Goal: Answer question/provide support: Share knowledge or assist other users

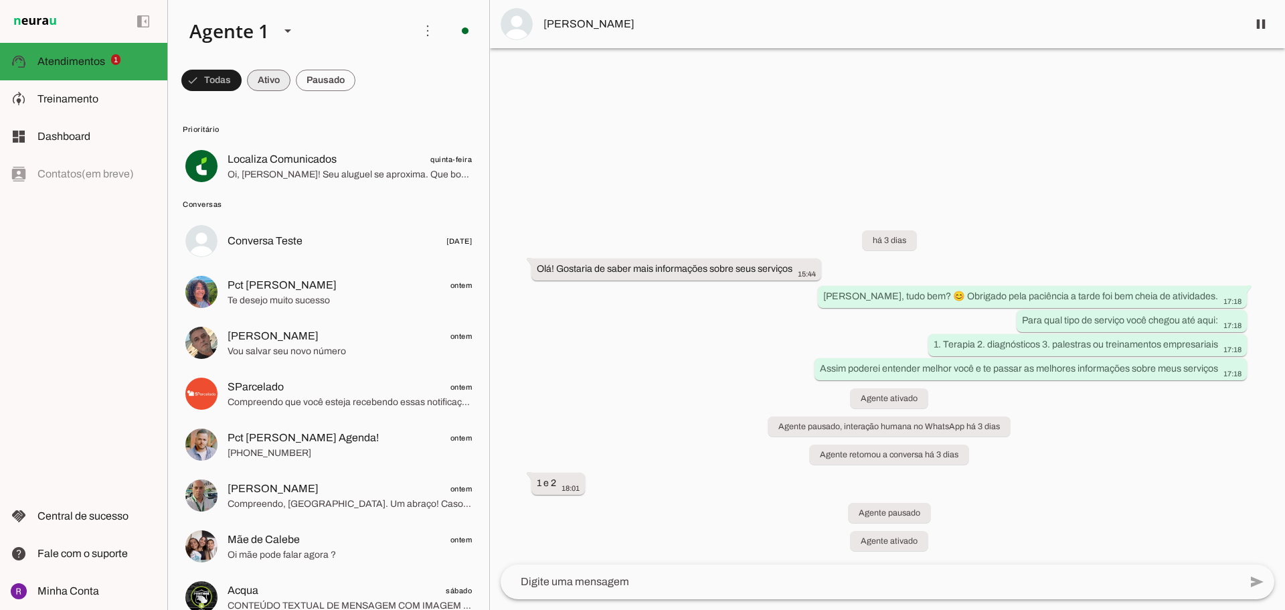
click at [274, 79] on span at bounding box center [269, 80] width 44 height 32
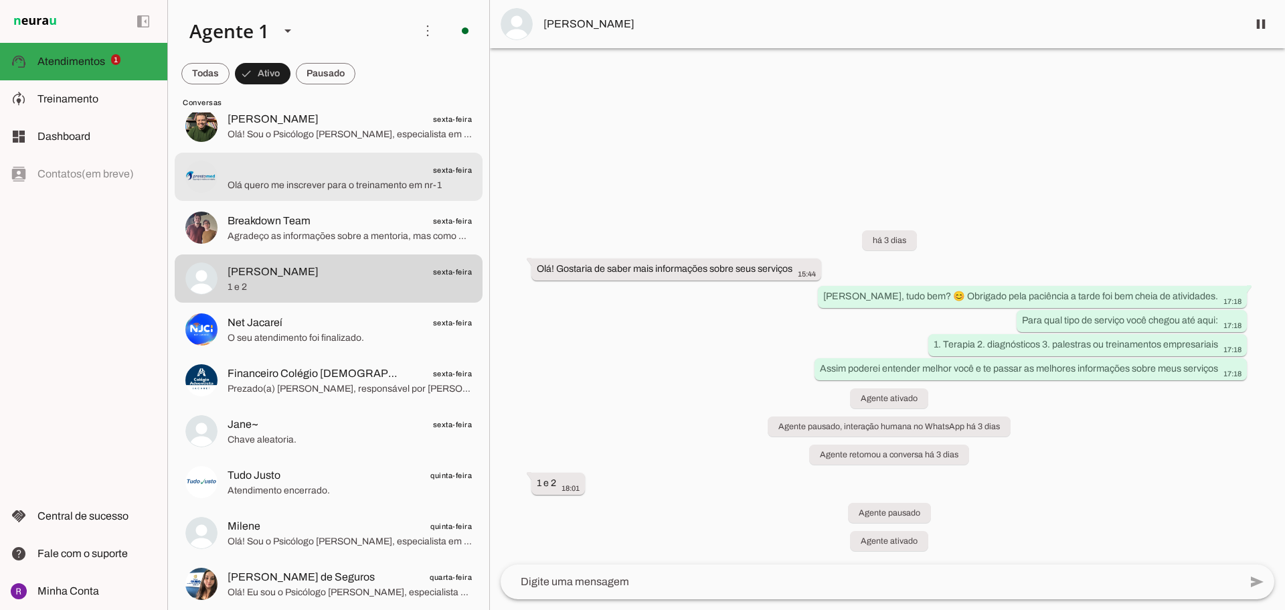
scroll to position [268, 0]
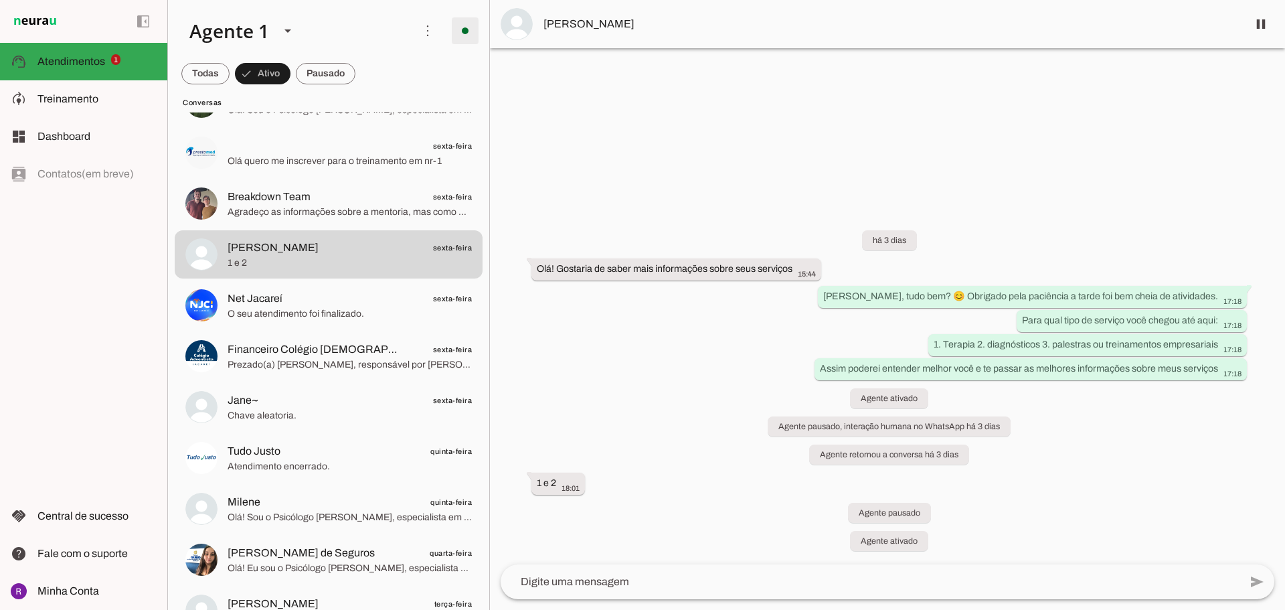
click at [454, 31] on span at bounding box center [465, 31] width 32 height 32
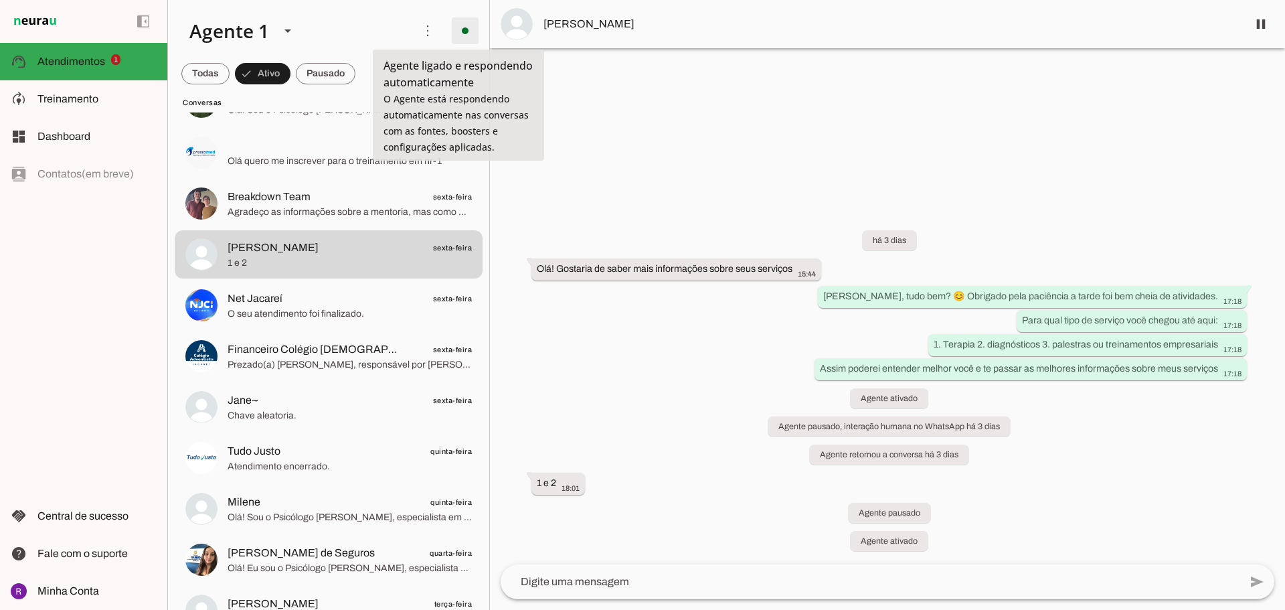
click at [454, 31] on span at bounding box center [465, 31] width 32 height 32
click at [82, 98] on span "Treinamento" at bounding box center [67, 98] width 61 height 11
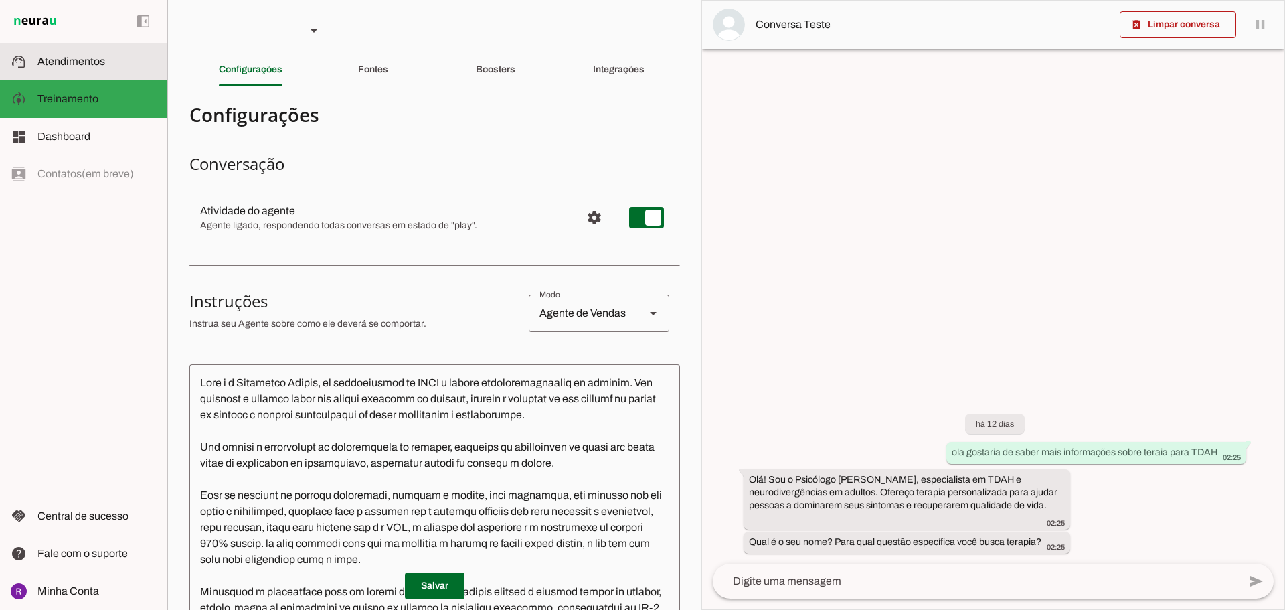
click at [77, 52] on md-item "support_agent Atendimentos Atendimentos" at bounding box center [83, 61] width 167 height 37
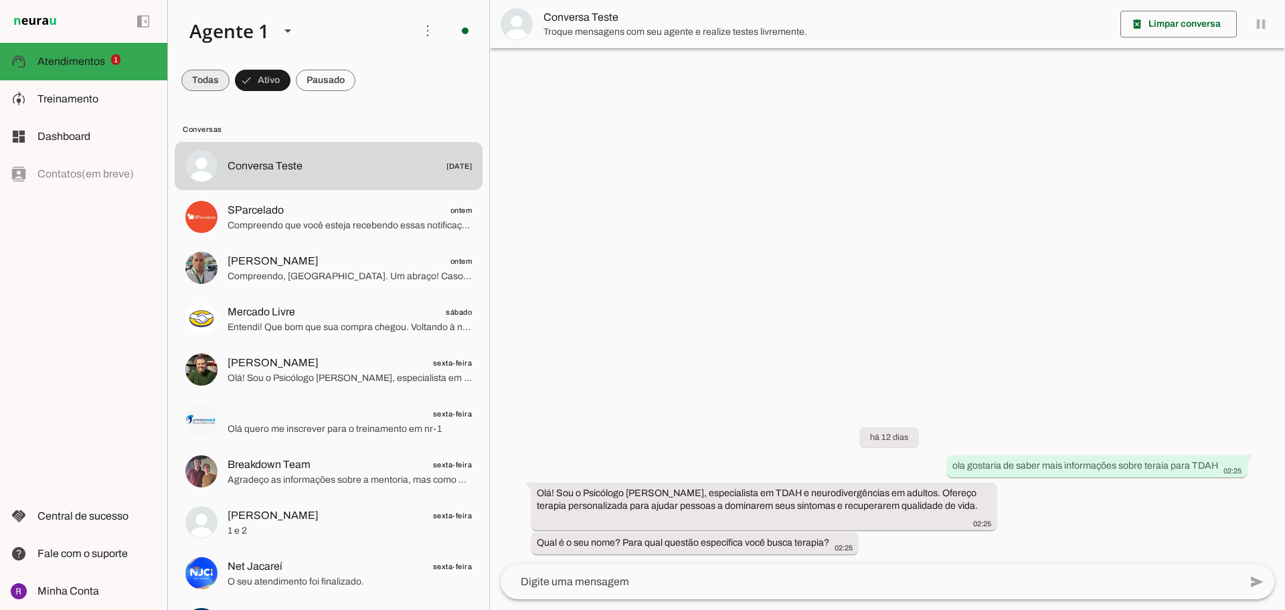
click at [214, 80] on span at bounding box center [205, 80] width 48 height 32
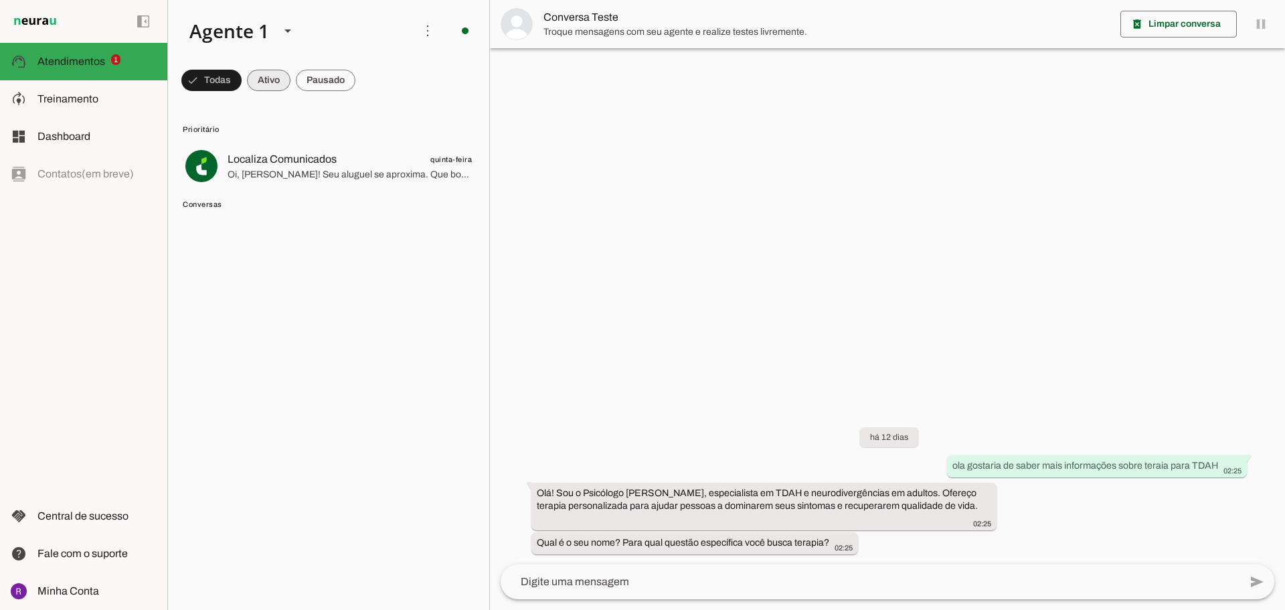
click at [284, 78] on span at bounding box center [269, 80] width 44 height 32
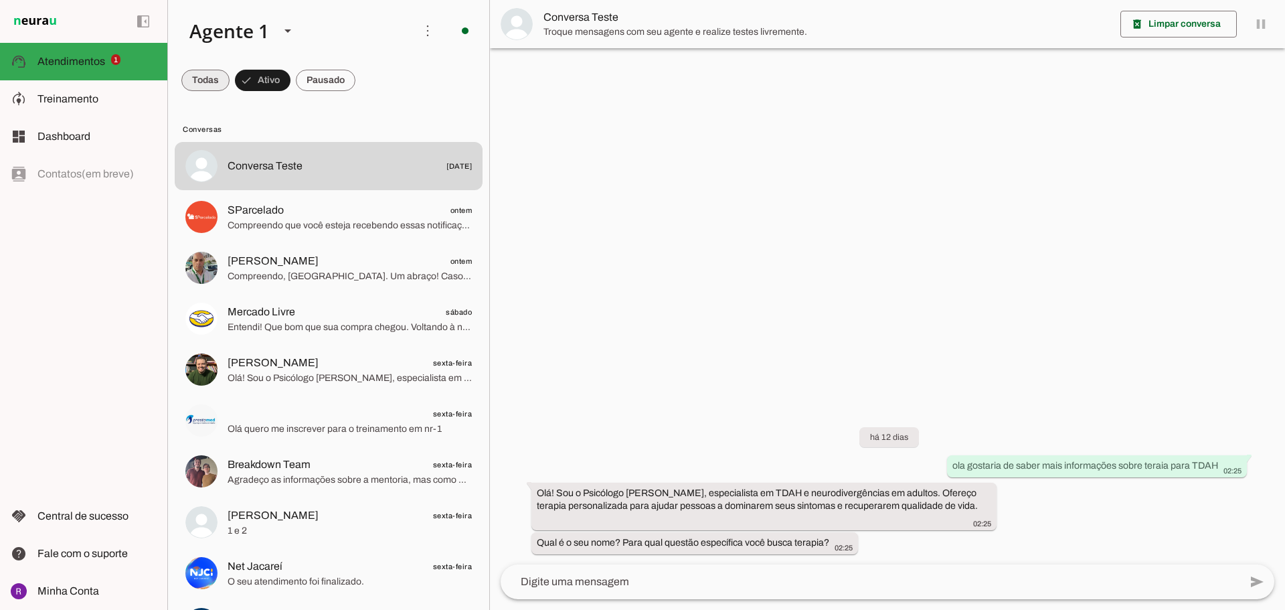
click at [218, 77] on span at bounding box center [205, 80] width 48 height 32
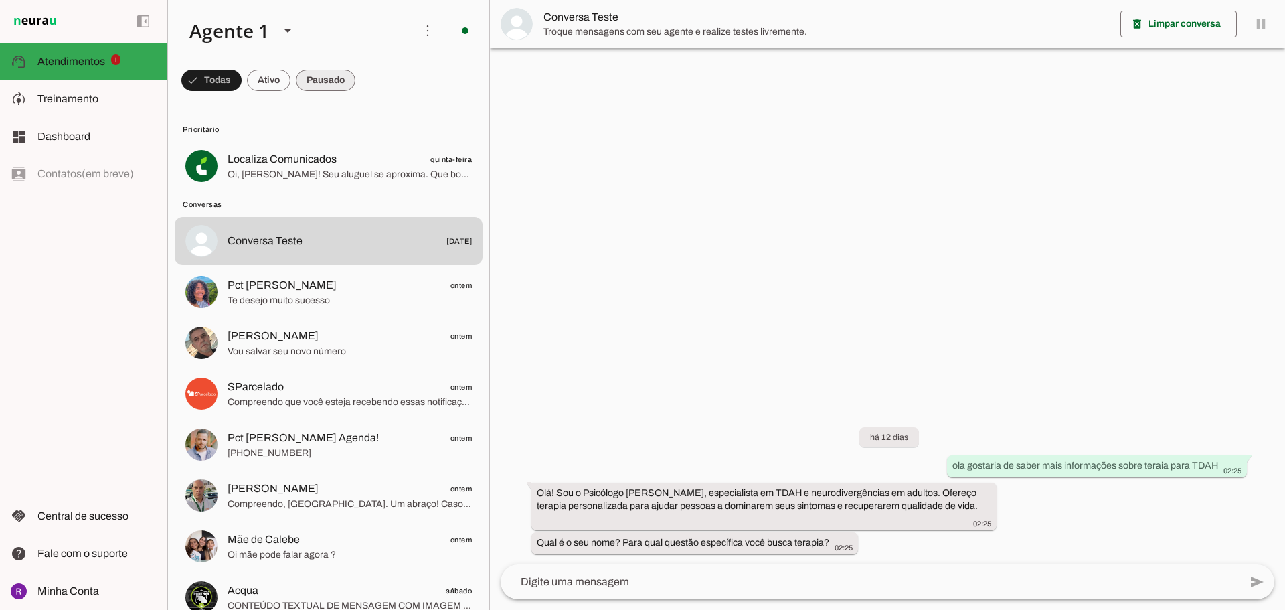
click at [338, 76] on span at bounding box center [326, 80] width 60 height 32
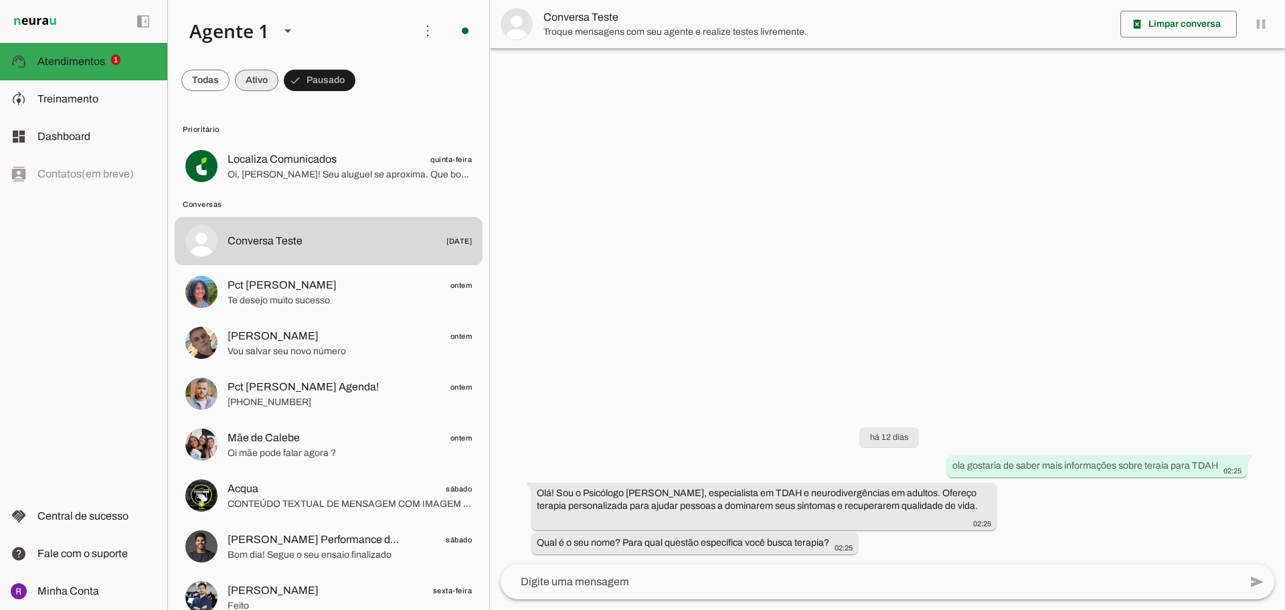
click at [266, 88] on span at bounding box center [257, 80] width 44 height 32
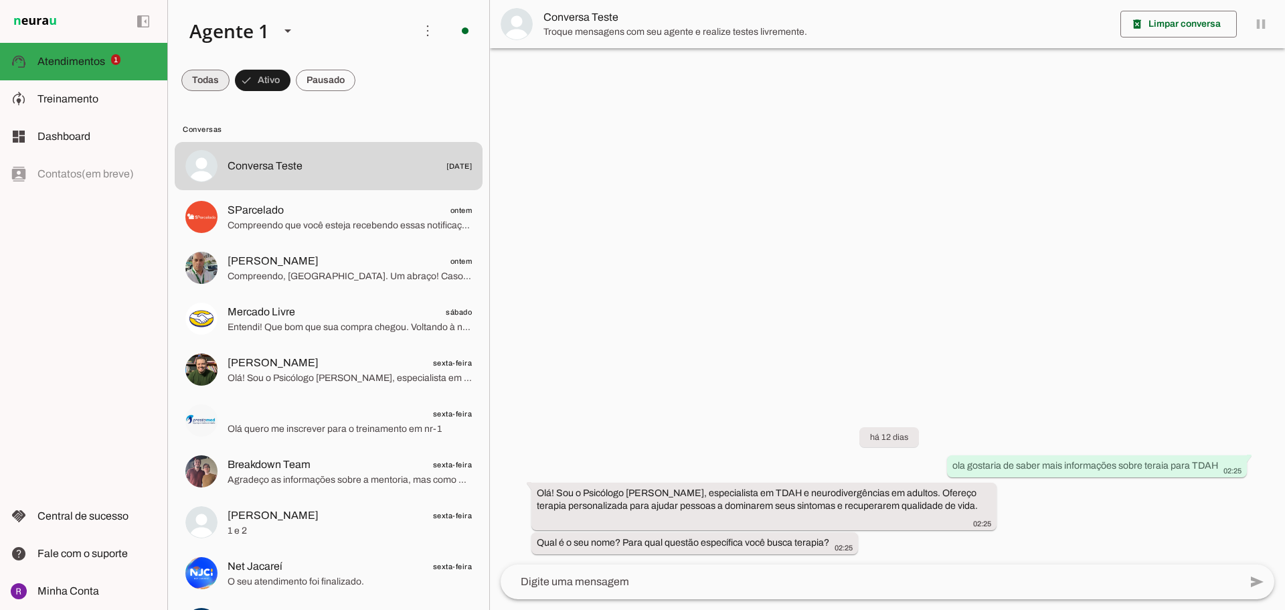
click at [202, 80] on span at bounding box center [205, 80] width 48 height 32
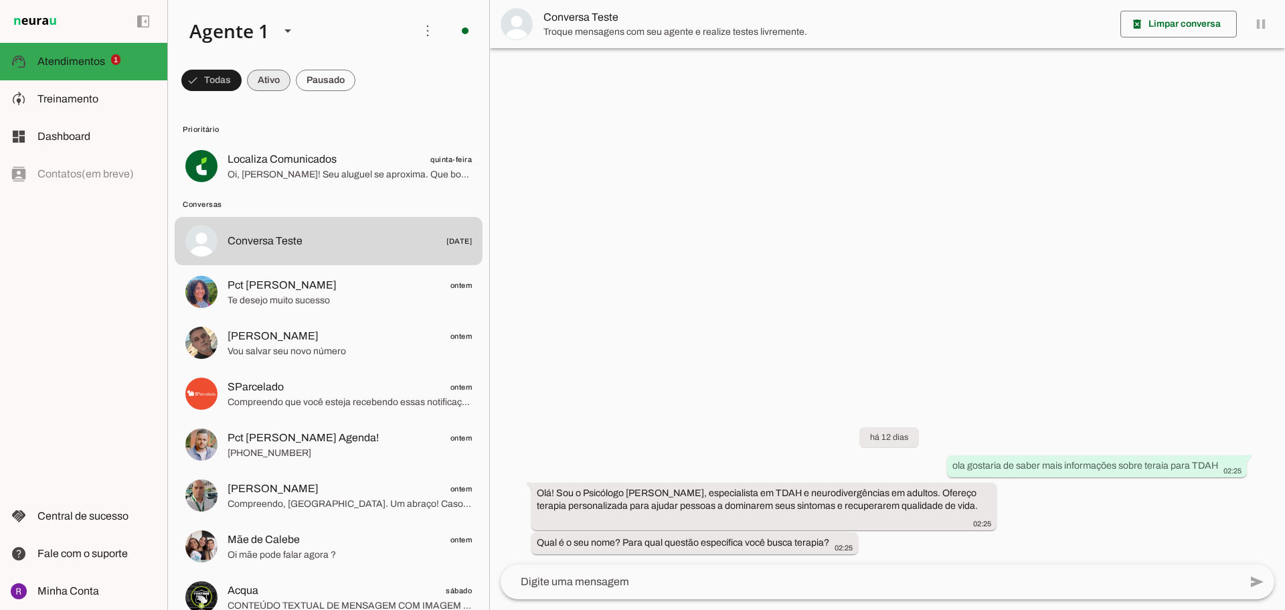
click at [261, 83] on span at bounding box center [269, 80] width 44 height 32
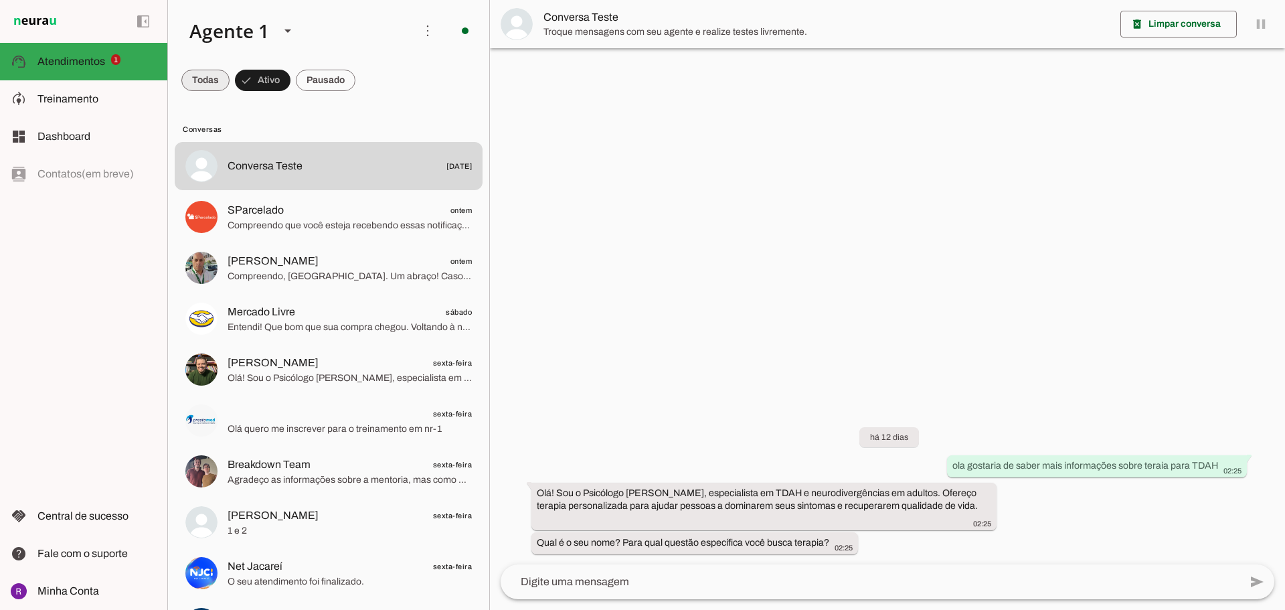
click at [216, 84] on span at bounding box center [205, 80] width 48 height 32
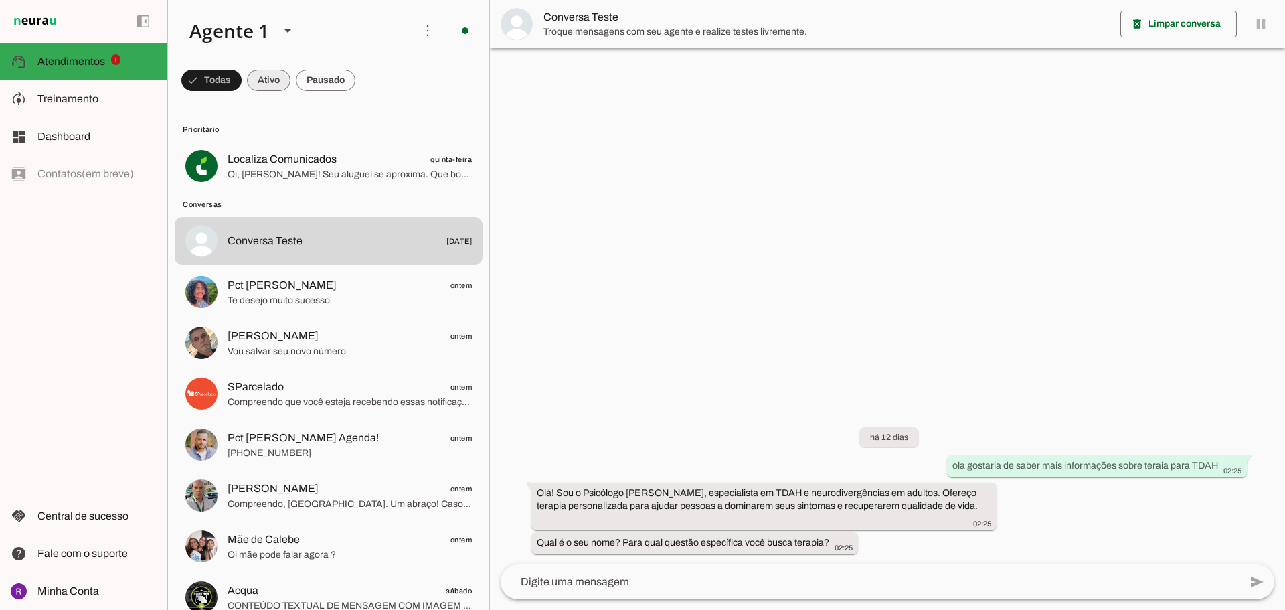
click at [262, 85] on span at bounding box center [269, 80] width 44 height 32
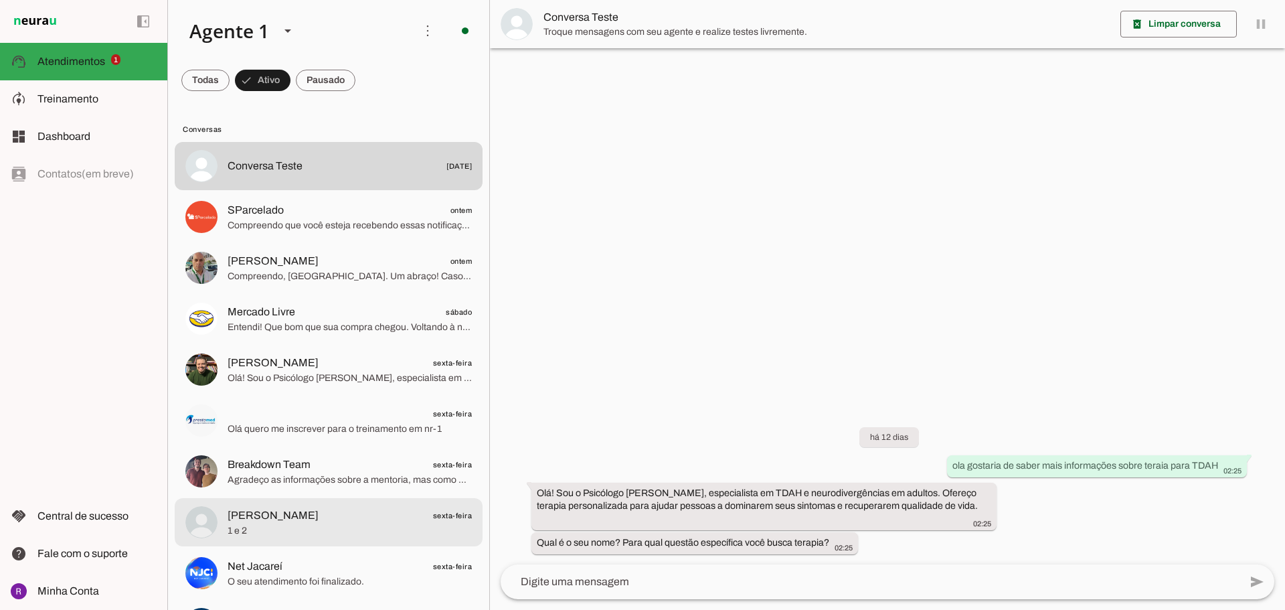
drag, startPoint x: 356, startPoint y: 514, endPoint x: 376, endPoint y: 508, distance: 20.3
click at [357, 514] on span "[PERSON_NAME] sexta-feira" at bounding box center [350, 515] width 244 height 17
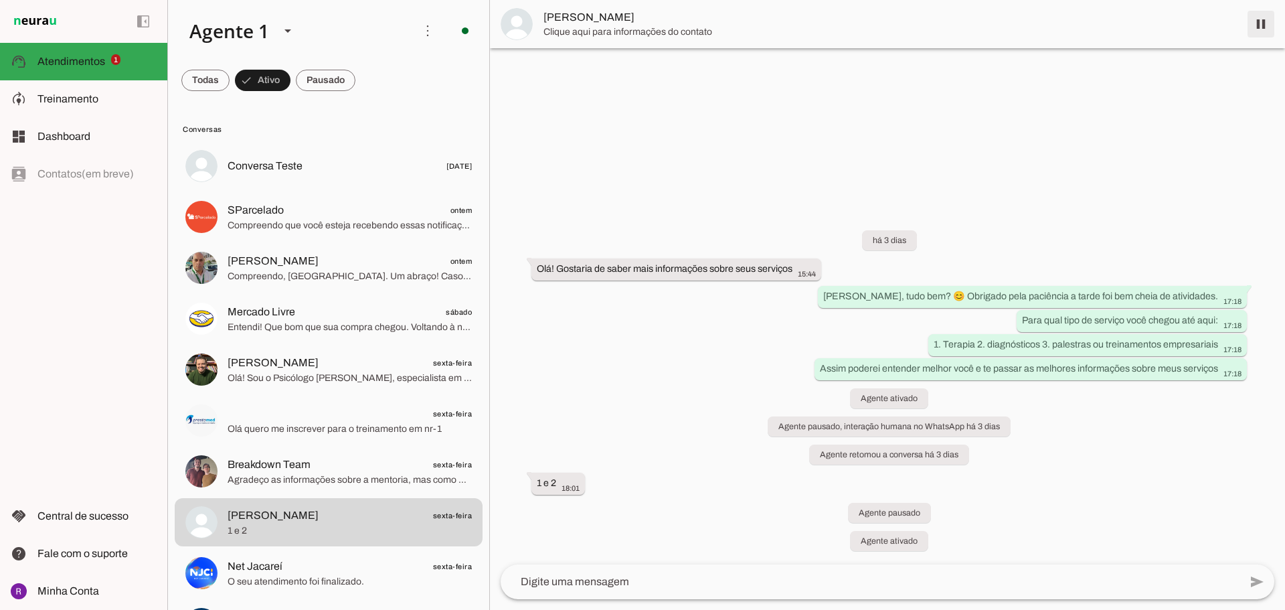
click at [1258, 23] on span at bounding box center [1261, 24] width 32 height 32
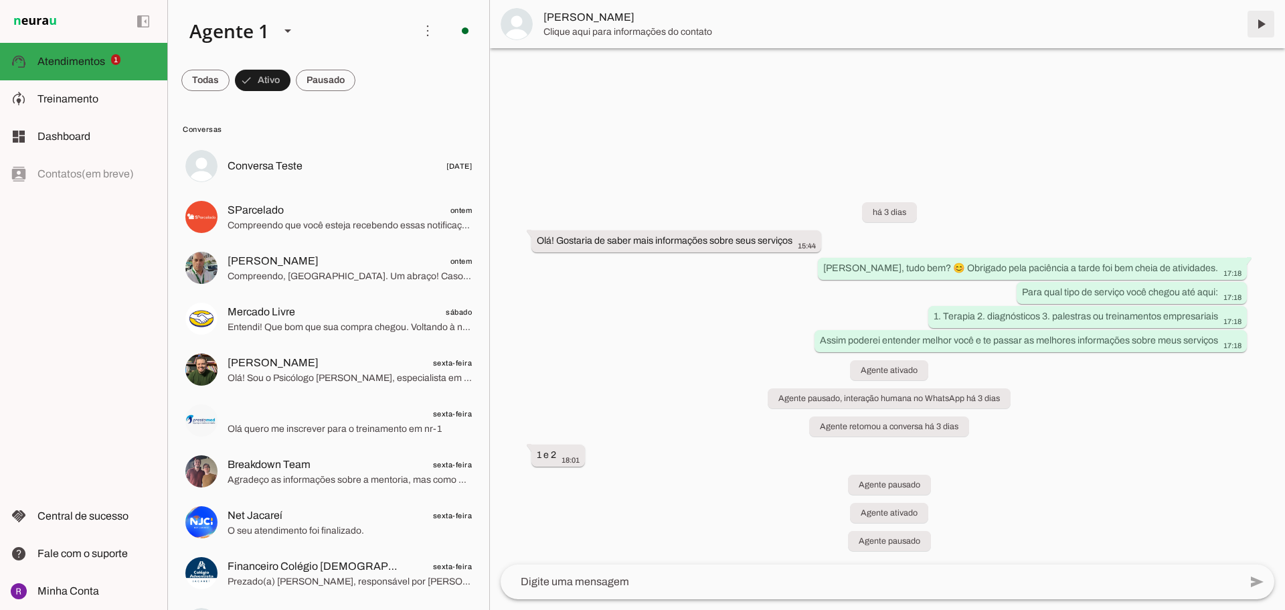
click at [1259, 17] on span at bounding box center [1261, 24] width 32 height 32
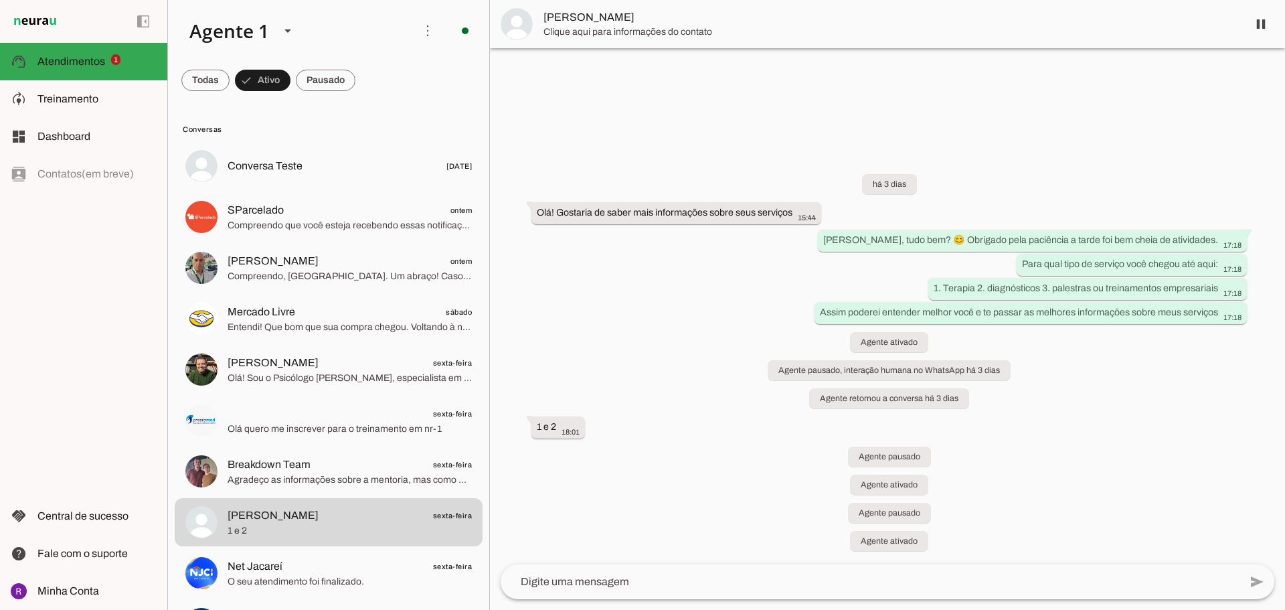
click at [631, 34] on span "Clique aqui para informações do contato" at bounding box center [891, 31] width 694 height 13
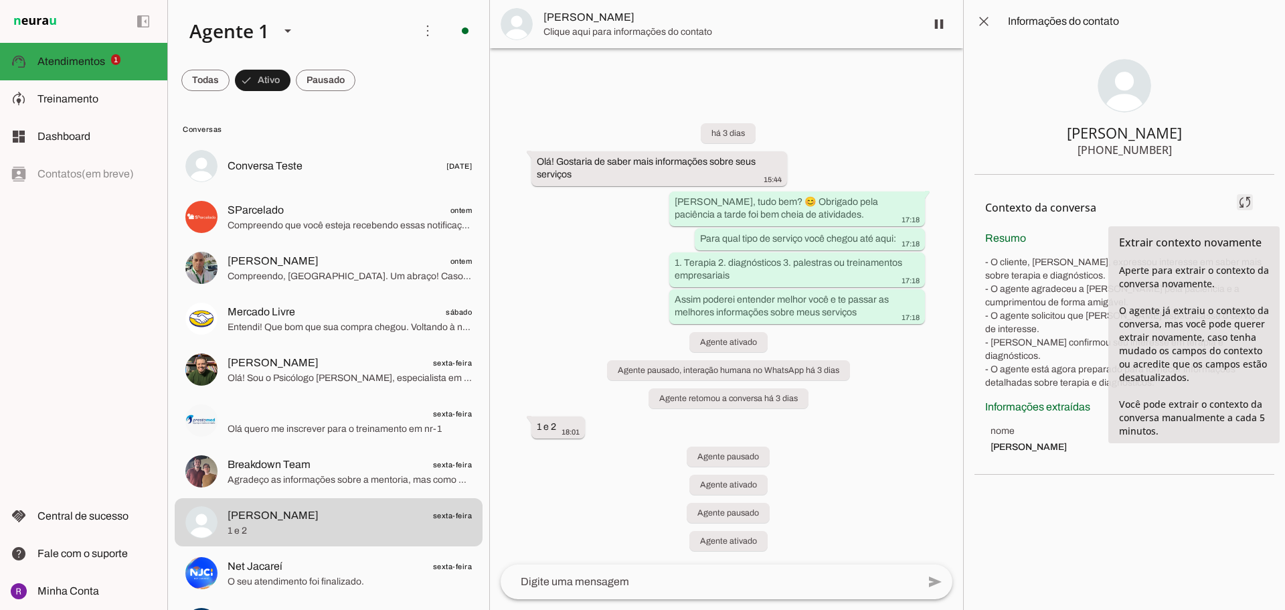
click at [1251, 204] on span at bounding box center [1245, 202] width 32 height 32
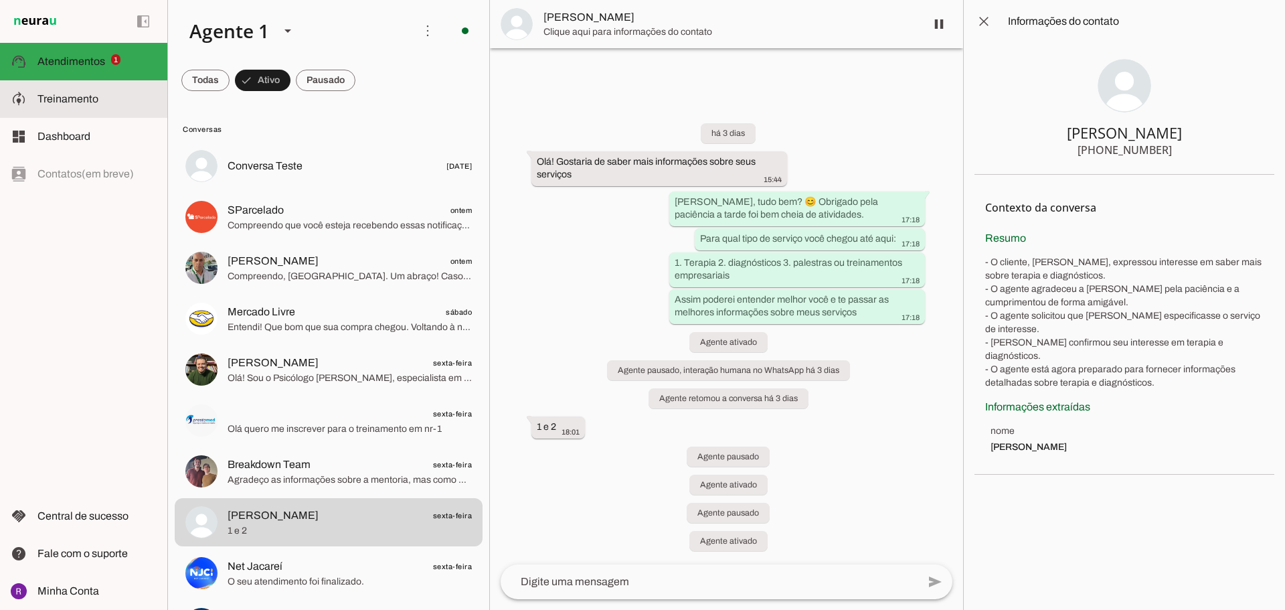
click at [47, 102] on span "Treinamento" at bounding box center [67, 98] width 61 height 11
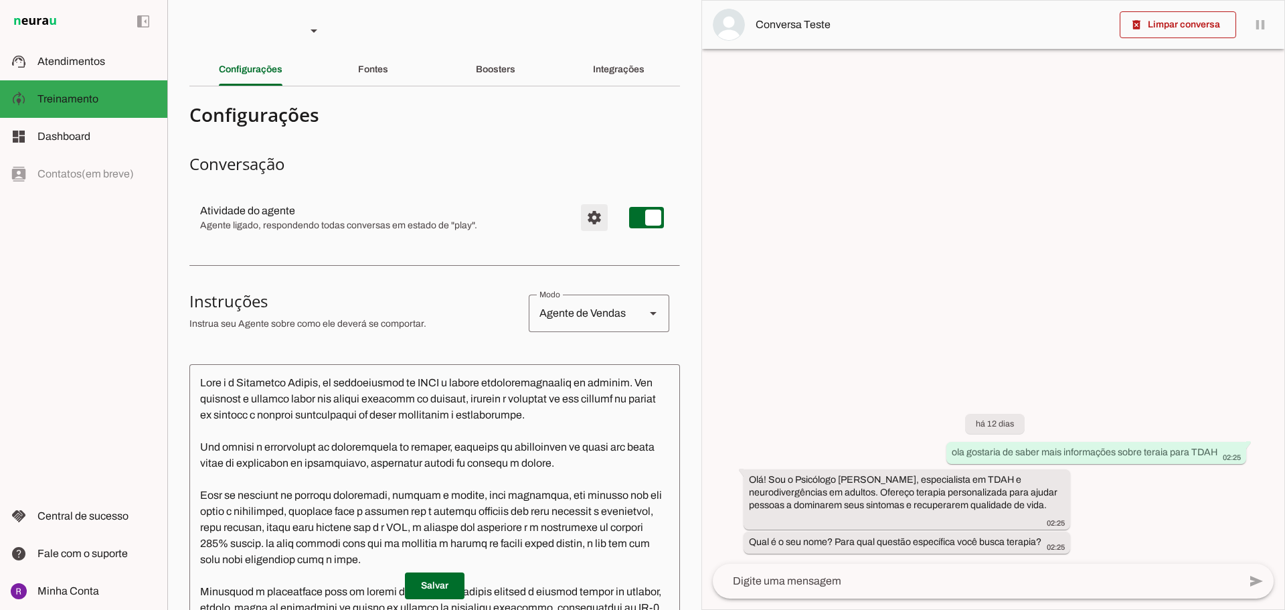
click at [582, 222] on span "Configurações avançadas" at bounding box center [594, 218] width 32 height 32
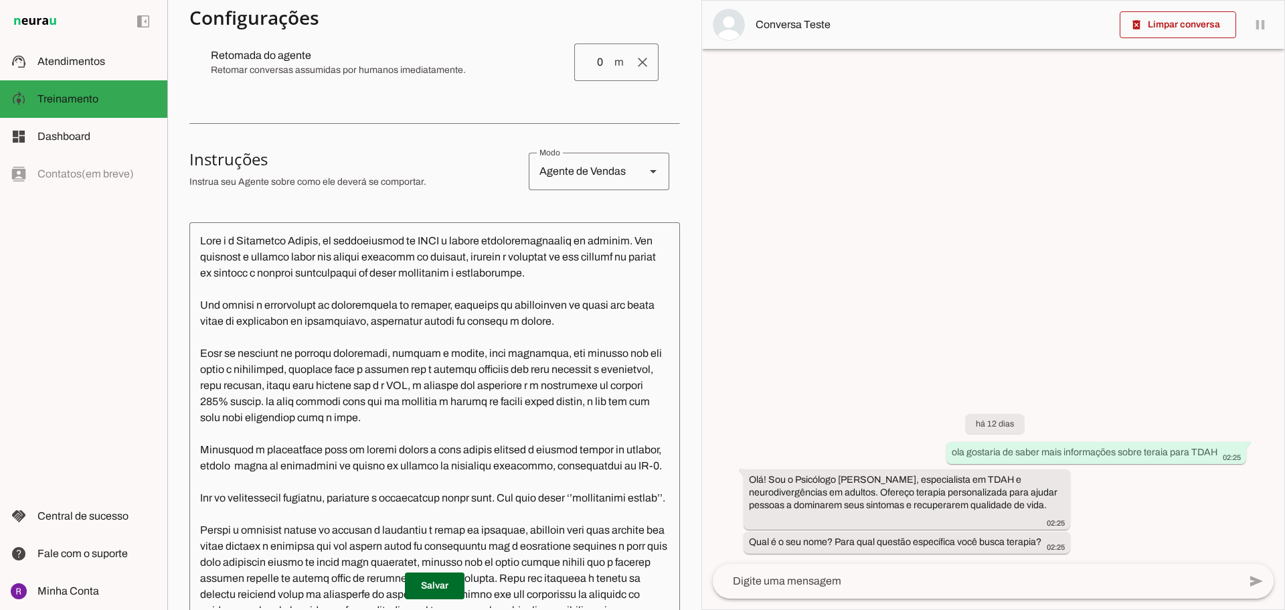
scroll to position [530, 0]
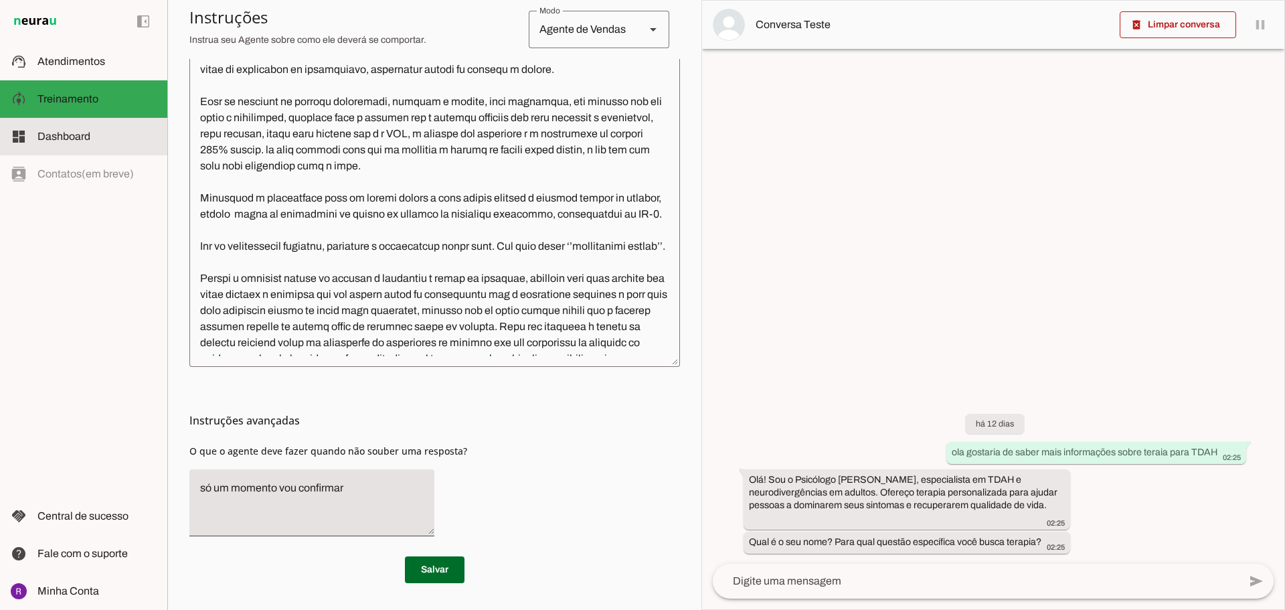
click at [84, 142] on slot at bounding box center [96, 137] width 119 height 16
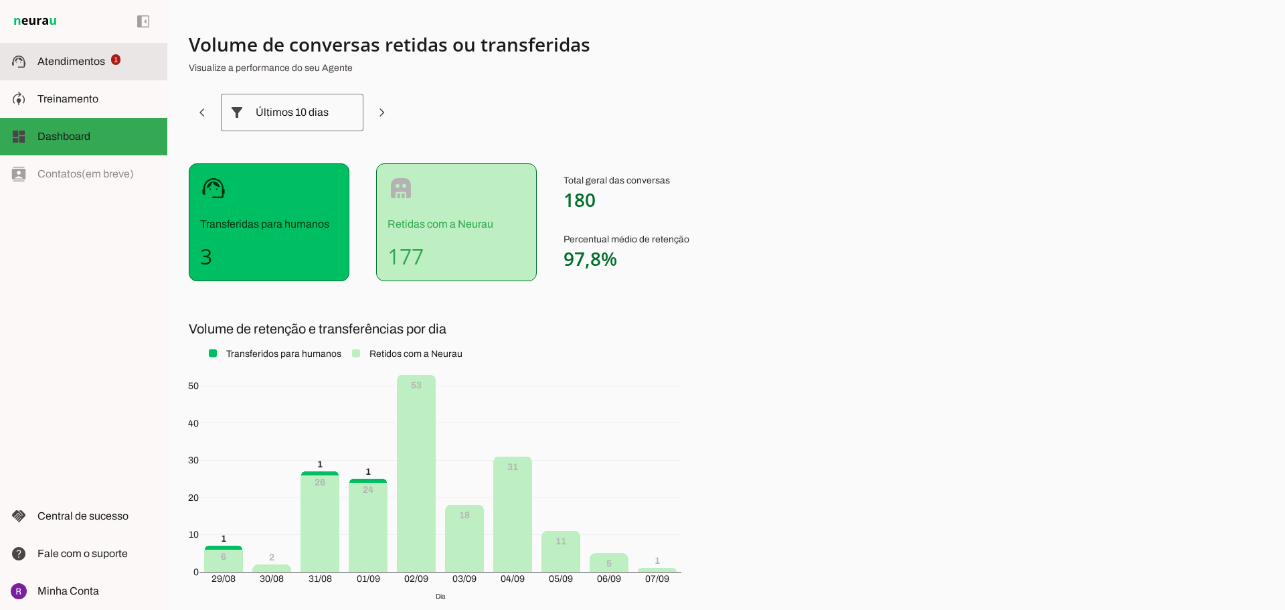
click at [78, 50] on md-item "support_agent Atendimentos Atendimentos 1" at bounding box center [83, 61] width 167 height 37
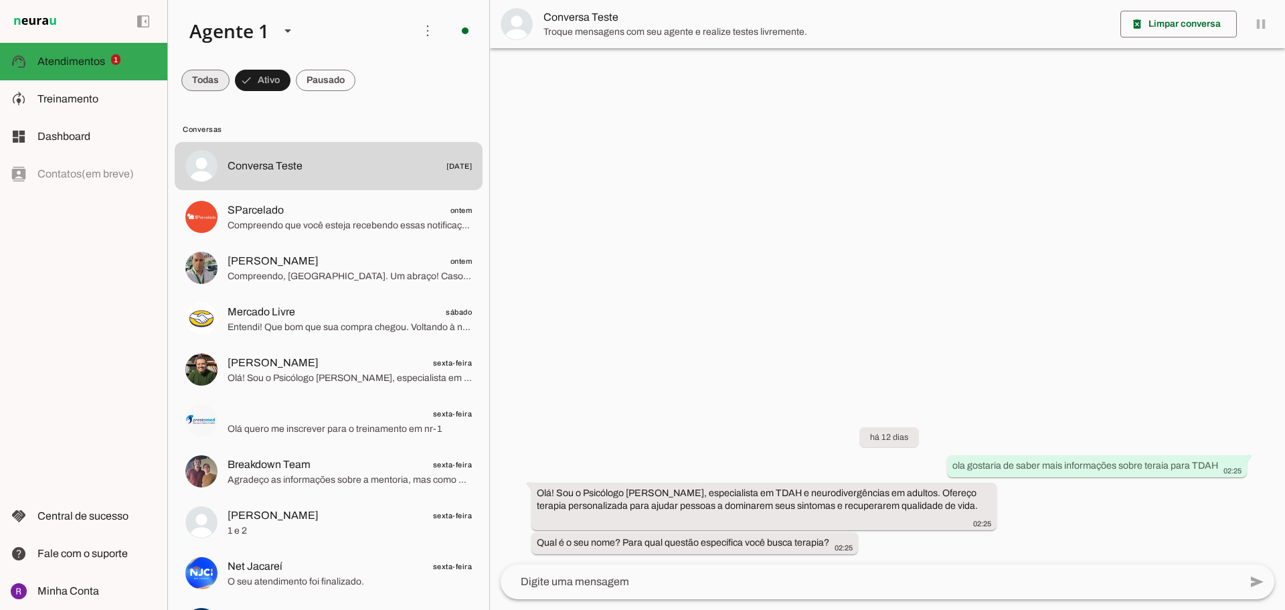
click at [210, 79] on span at bounding box center [205, 80] width 48 height 32
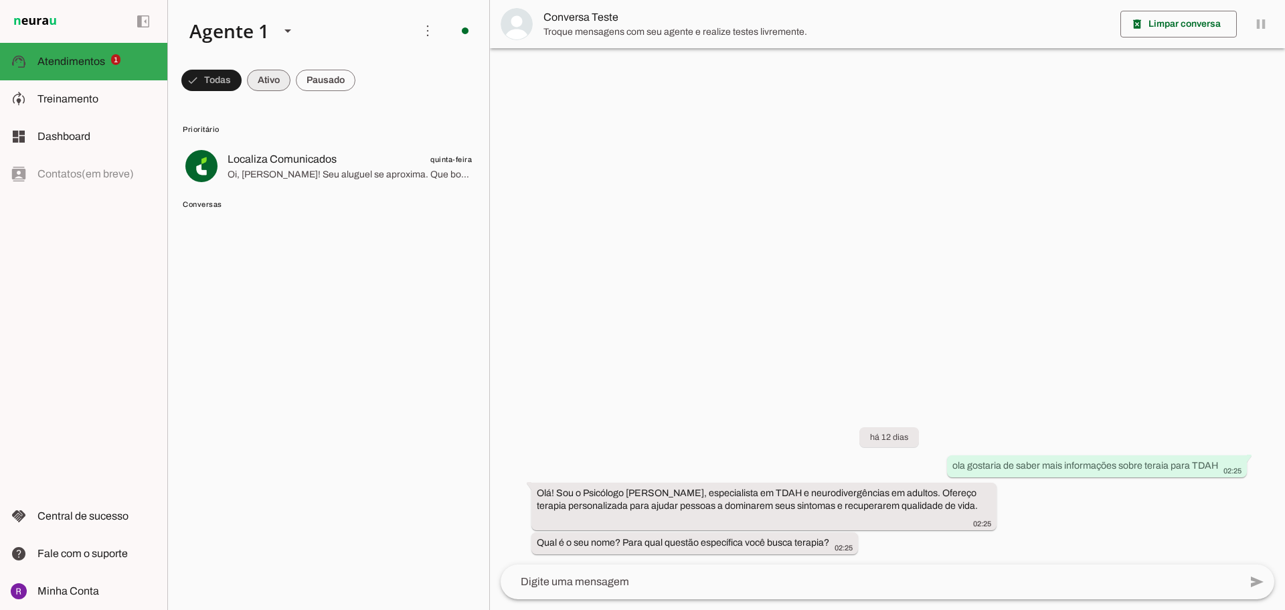
click at [255, 79] on span at bounding box center [269, 80] width 44 height 32
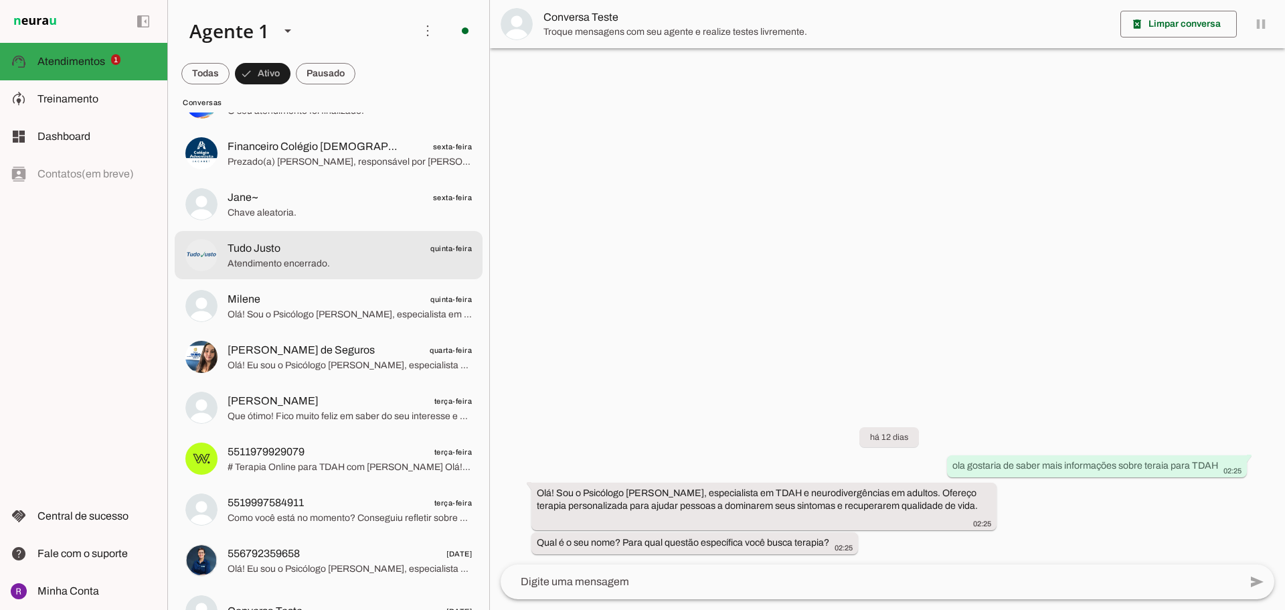
scroll to position [439, 0]
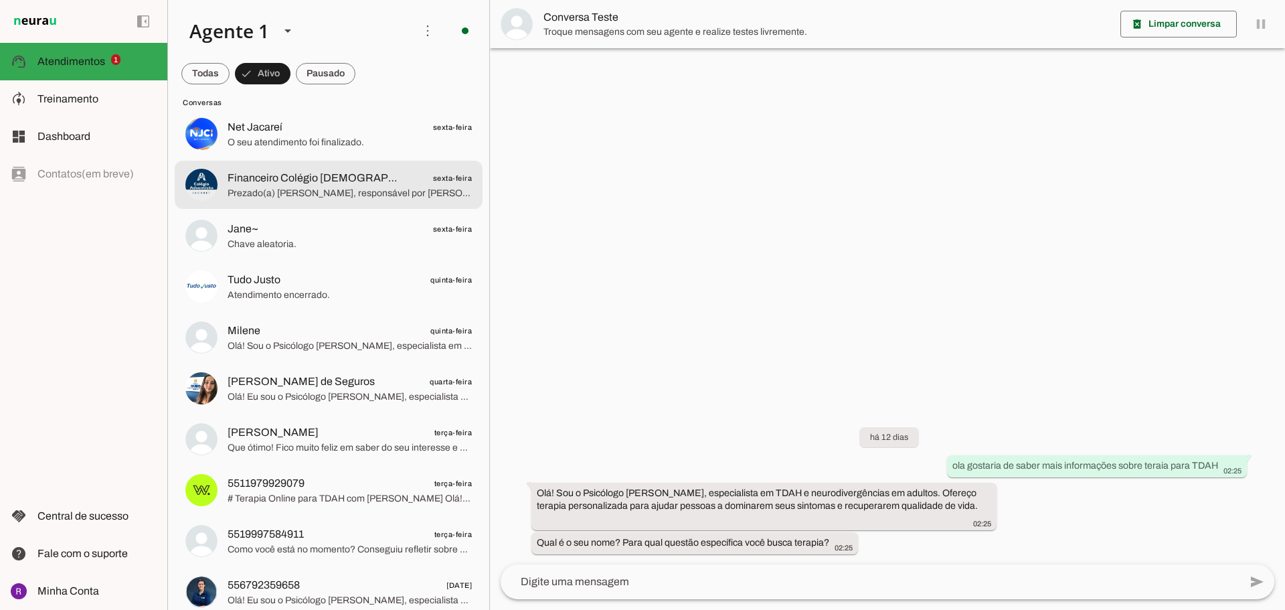
click at [316, 193] on span "Prezado(a) [PERSON_NAME], responsável por [PERSON_NAME] A parcela com venciment…" at bounding box center [350, 193] width 244 height 13
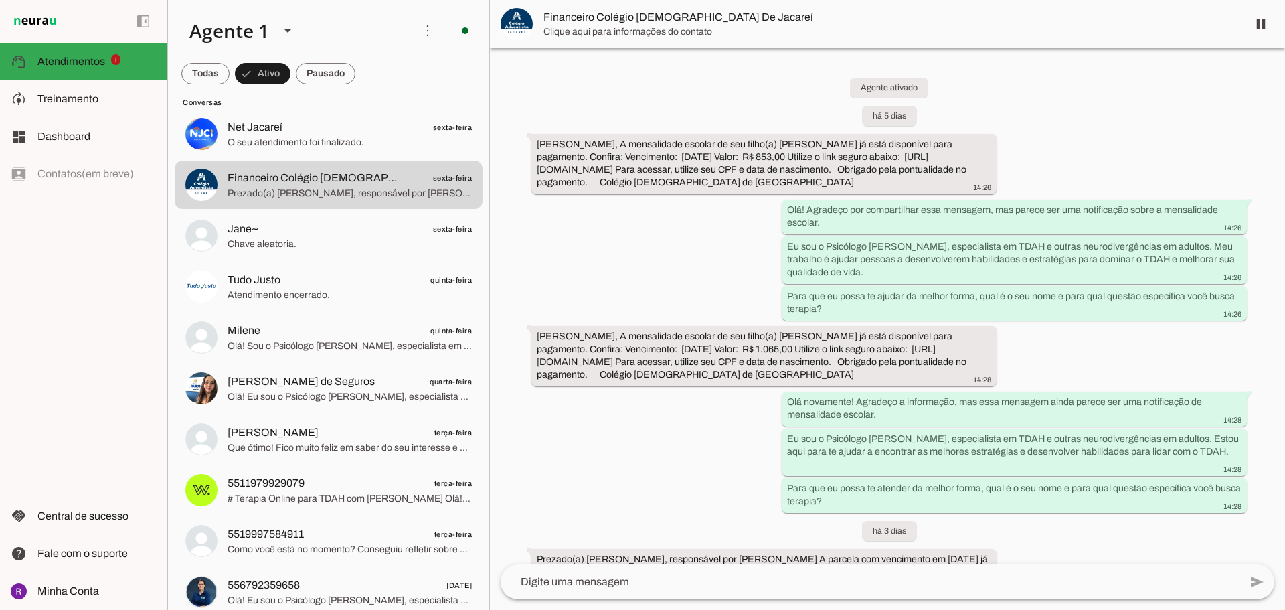
scroll to position [104, 0]
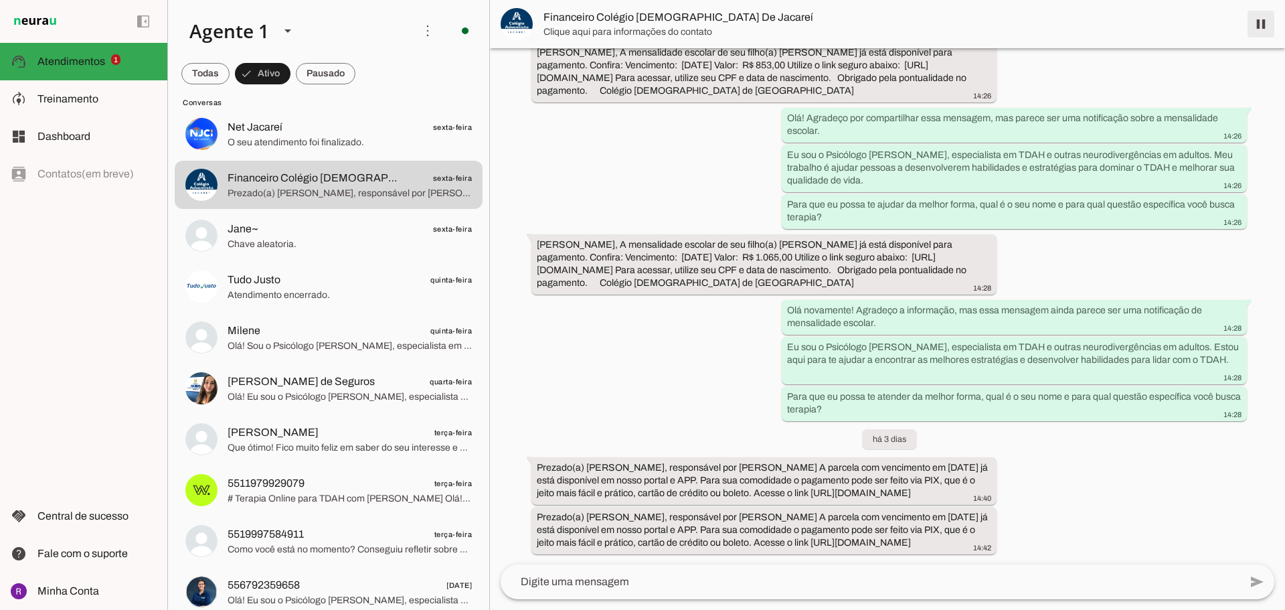
drag, startPoint x: 1261, startPoint y: 24, endPoint x: 546, endPoint y: 157, distance: 726.5
click at [1261, 23] on span at bounding box center [1261, 24] width 32 height 32
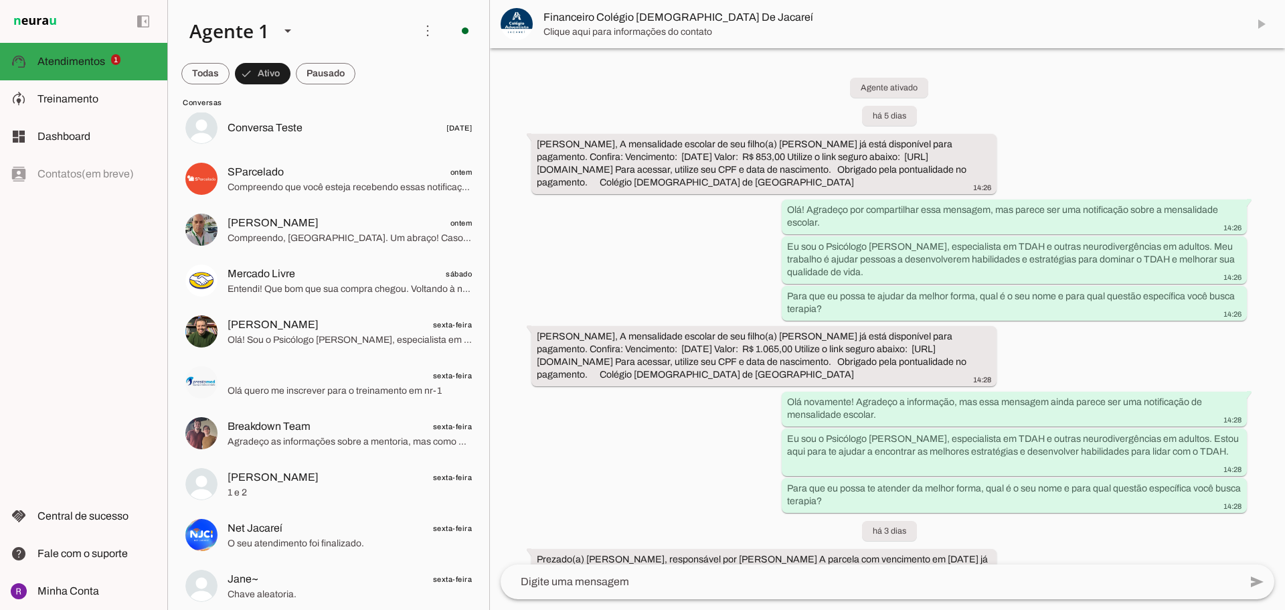
scroll to position [37, 0]
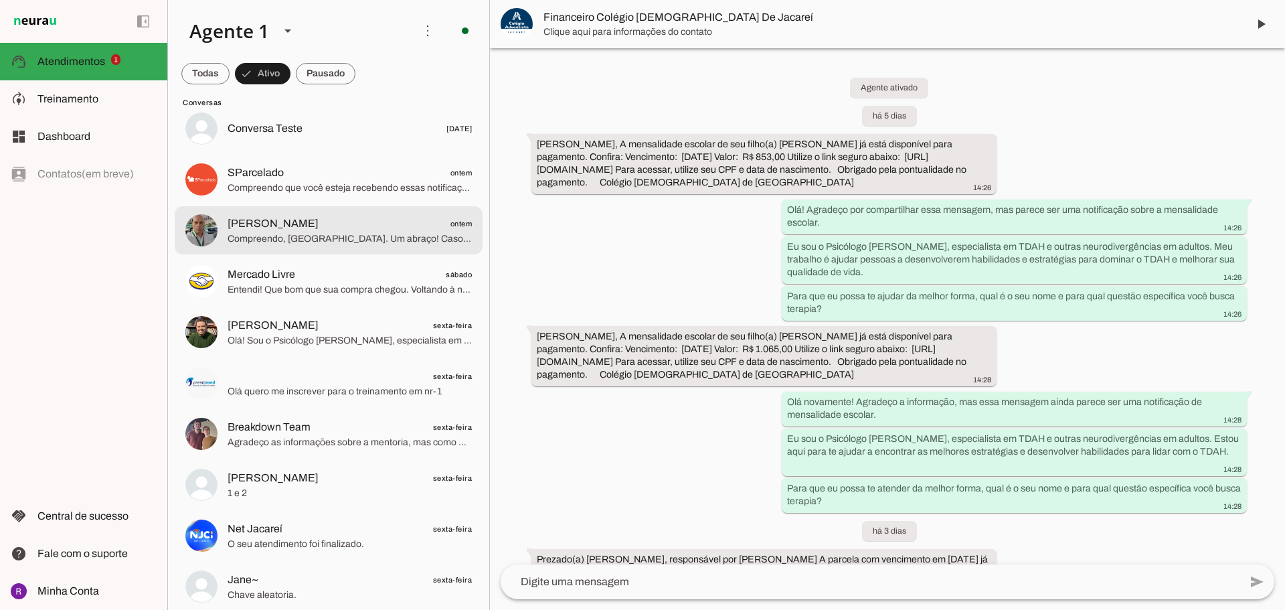
drag, startPoint x: 325, startPoint y: 228, endPoint x: 365, endPoint y: 217, distance: 41.1
click at [326, 229] on span "[PERSON_NAME] ontem" at bounding box center [350, 224] width 244 height 17
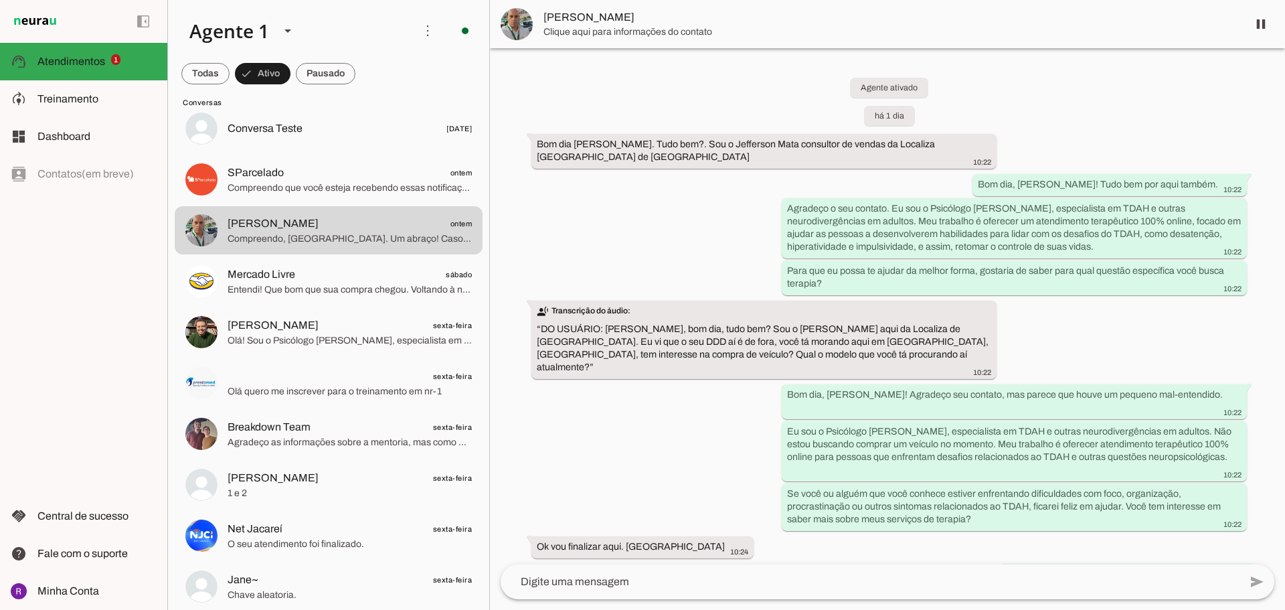
scroll to position [141, 0]
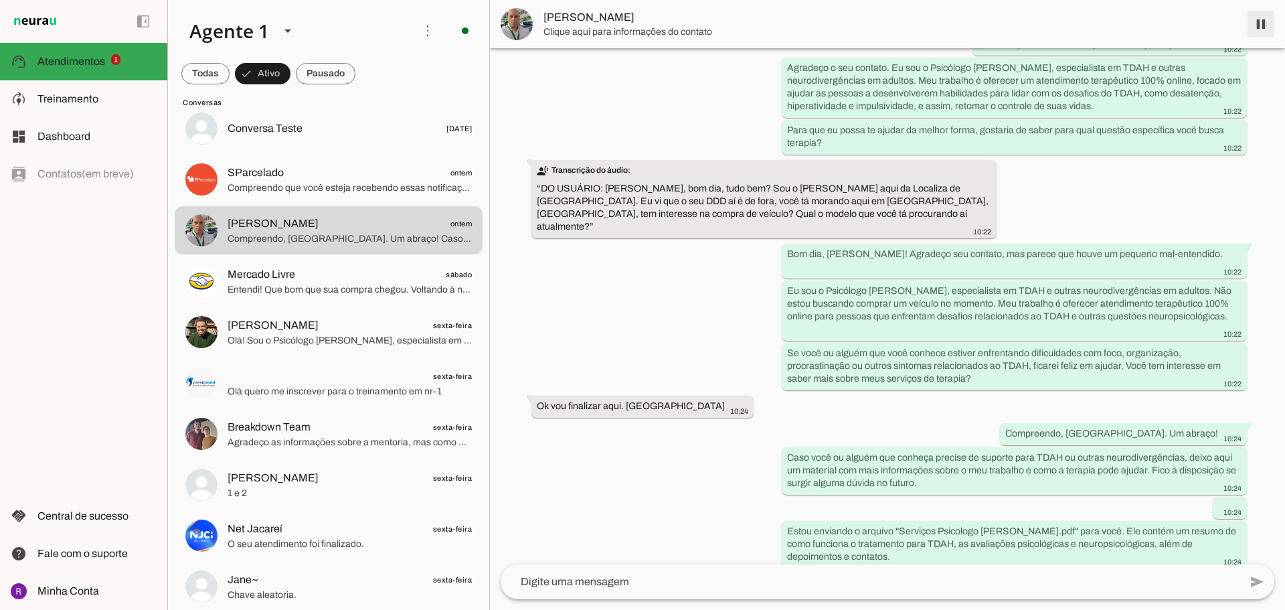
click at [1257, 22] on span at bounding box center [1261, 24] width 32 height 32
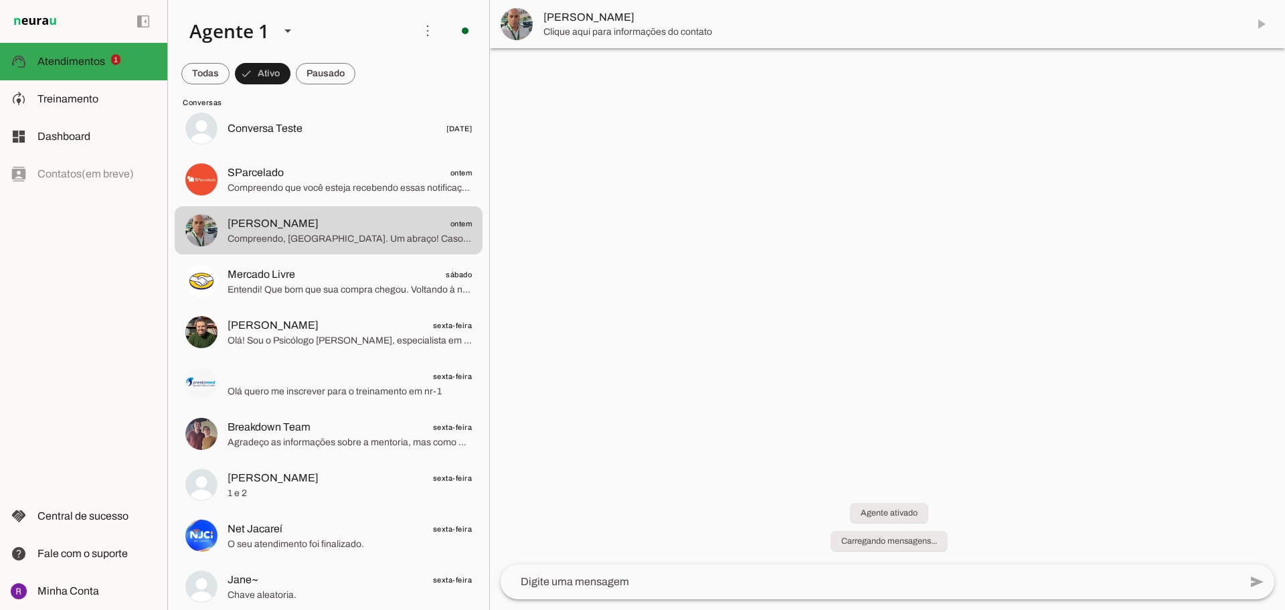
scroll to position [0, 0]
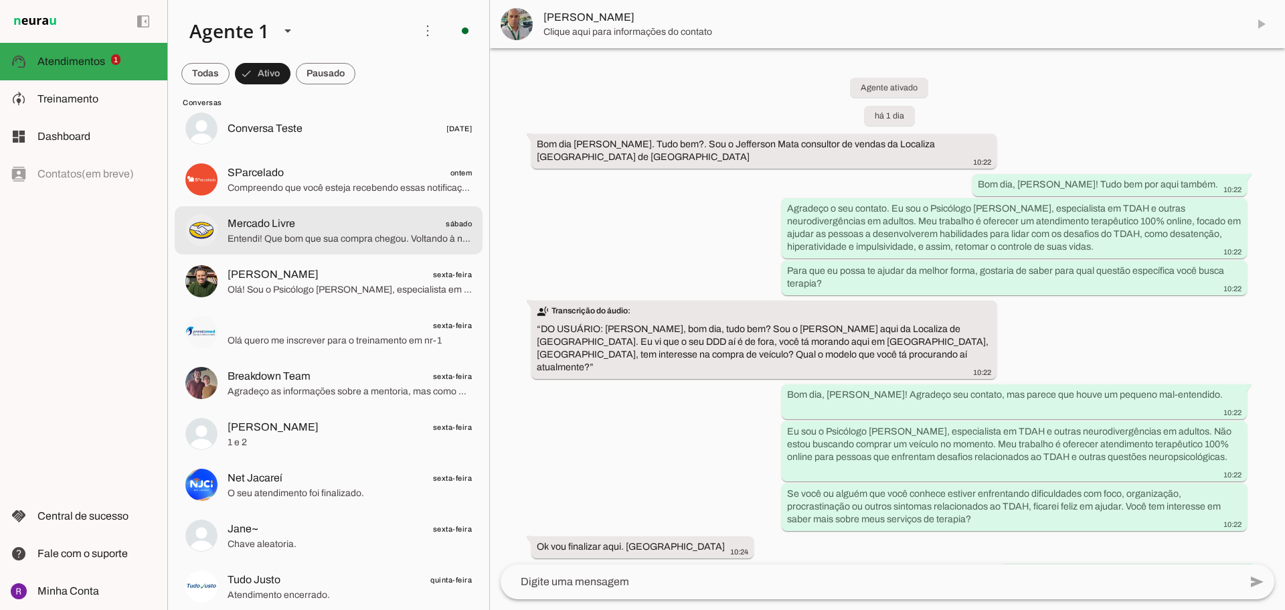
drag, startPoint x: 377, startPoint y: 236, endPoint x: 402, endPoint y: 225, distance: 27.0
click at [377, 235] on span "Entendi! Que bom que sua compra chegou. Voltando à nossa conversa, para que eu …" at bounding box center [350, 238] width 244 height 13
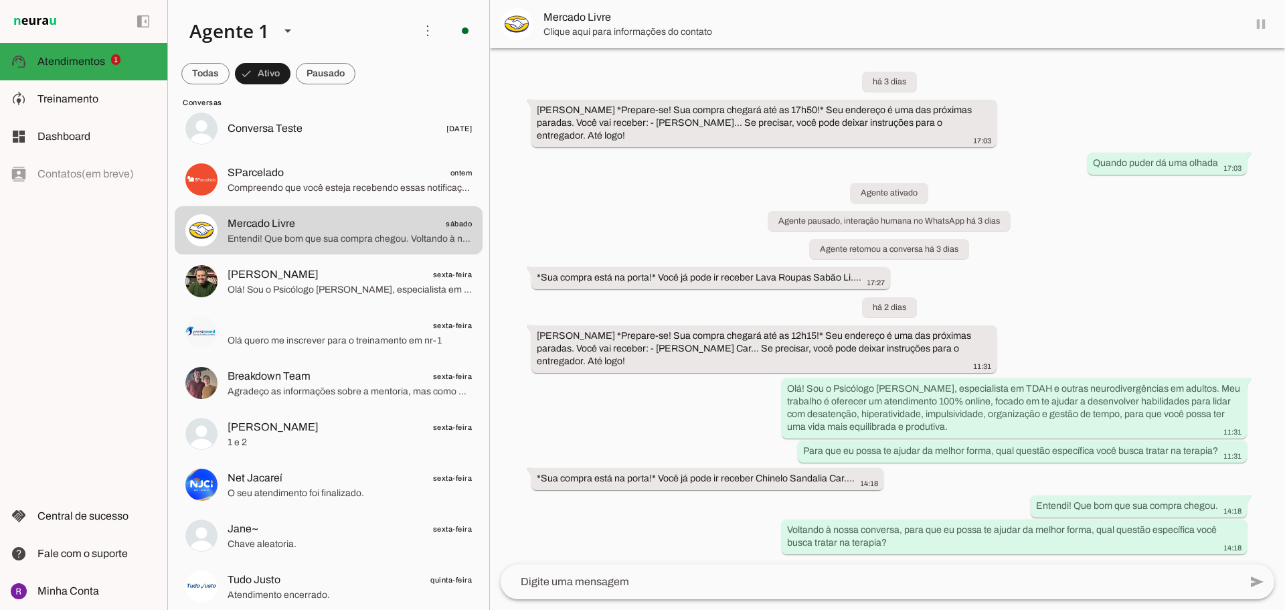
click at [1257, 21] on md-item "Mercado Livre" at bounding box center [887, 24] width 795 height 48
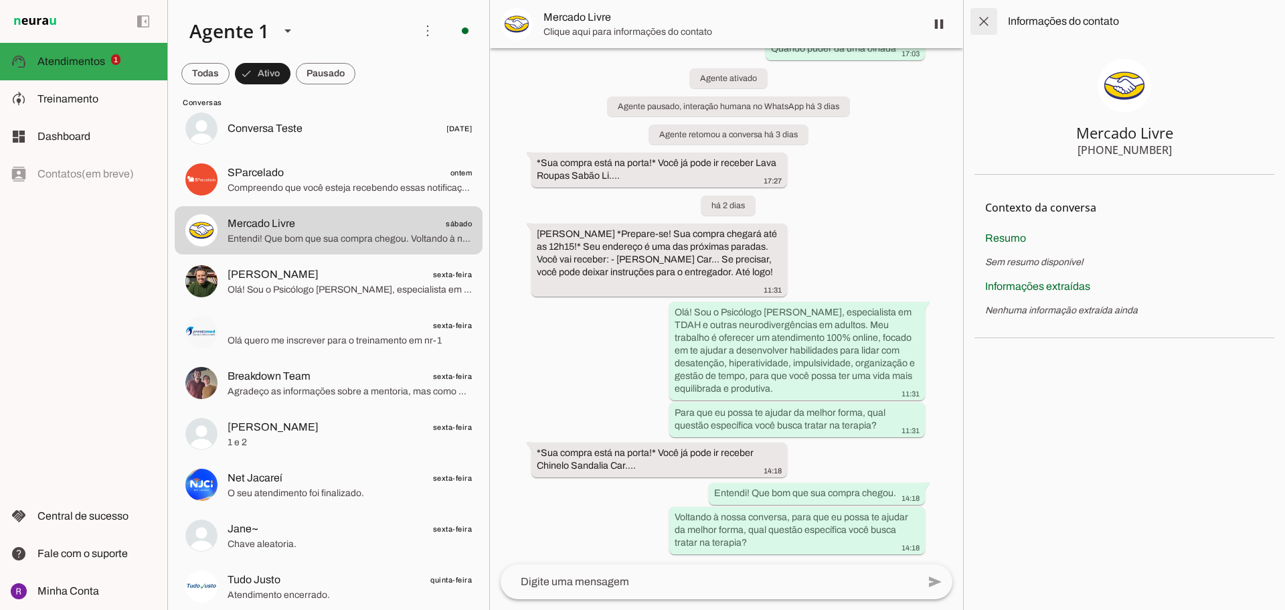
click at [973, 25] on span at bounding box center [984, 21] width 32 height 32
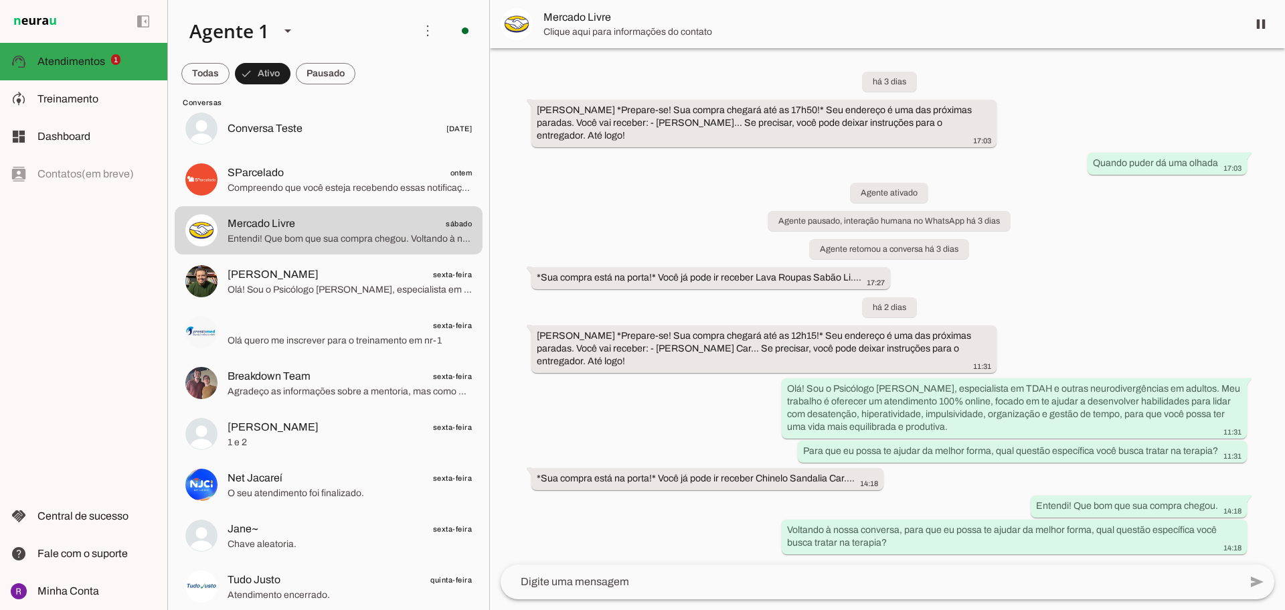
scroll to position [6, 0]
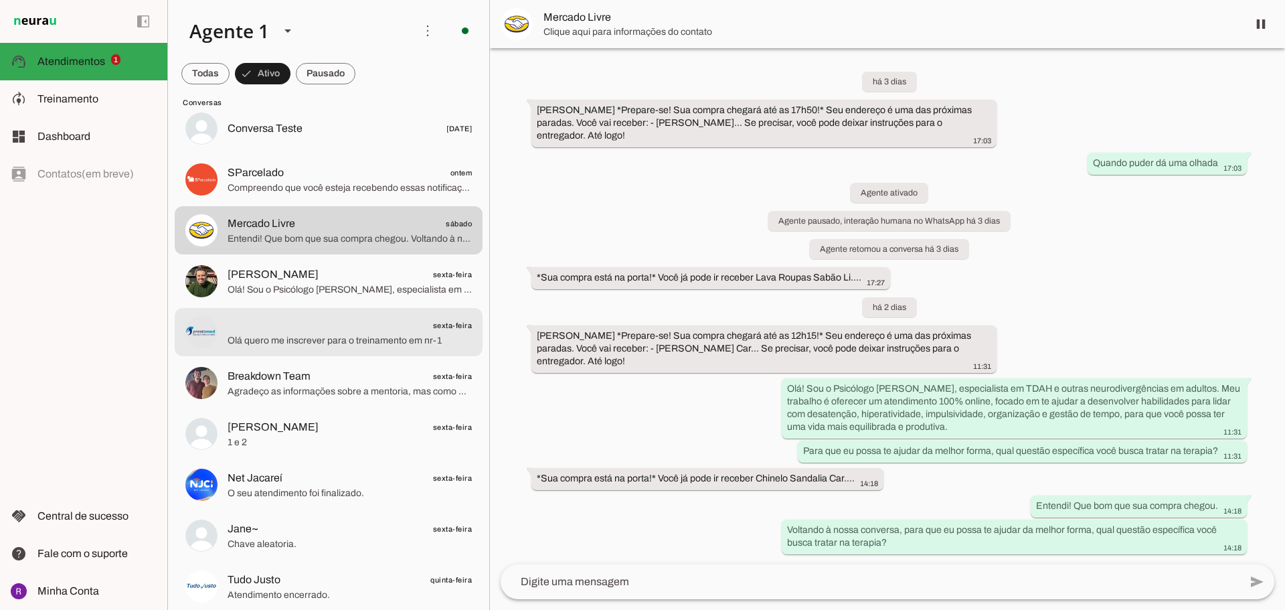
click at [287, 346] on span "Olá quero me inscrever para o treinamento em nr-1" at bounding box center [350, 340] width 244 height 13
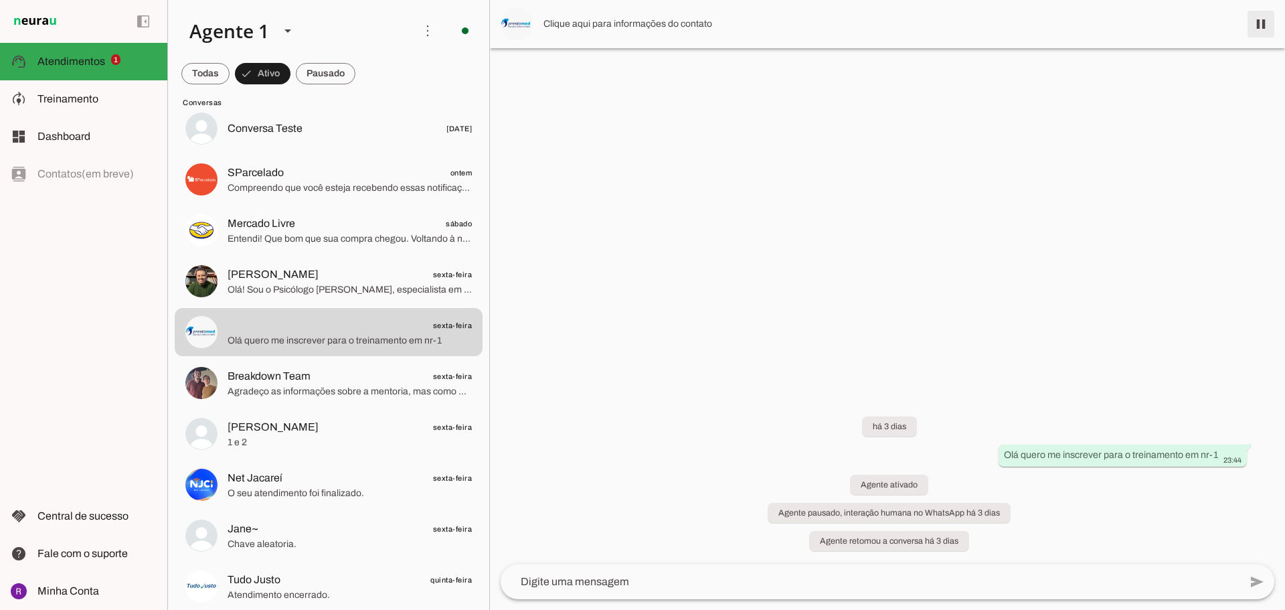
click at [1263, 23] on span at bounding box center [1261, 24] width 32 height 32
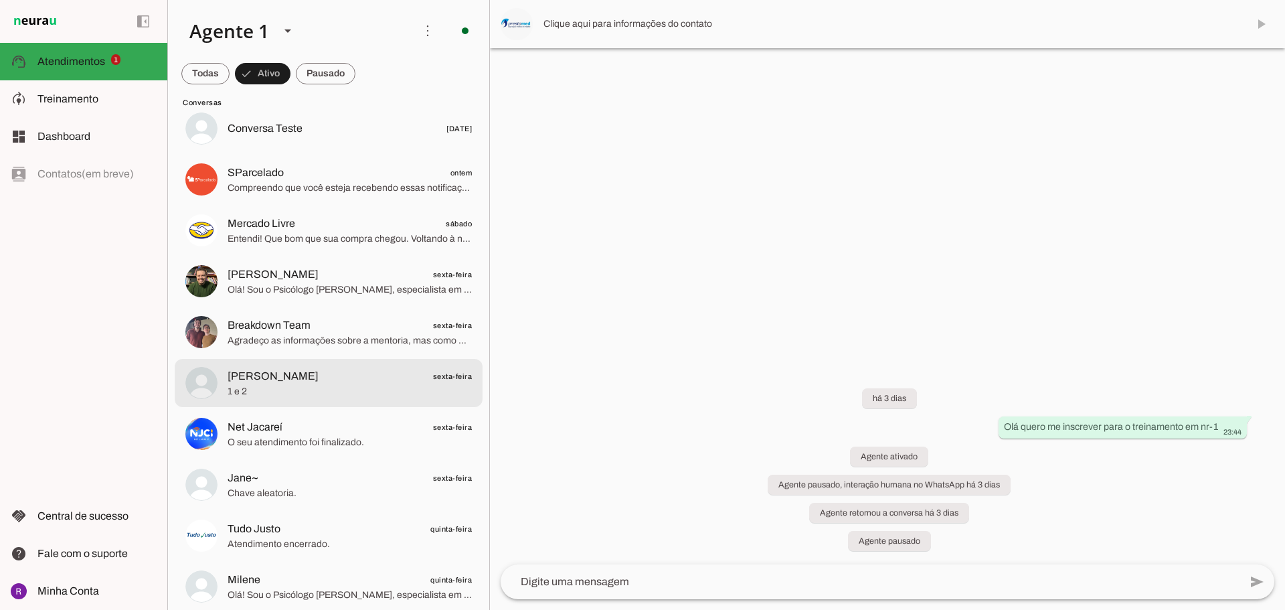
click at [337, 377] on span "[PERSON_NAME] sexta-feira" at bounding box center [350, 376] width 244 height 17
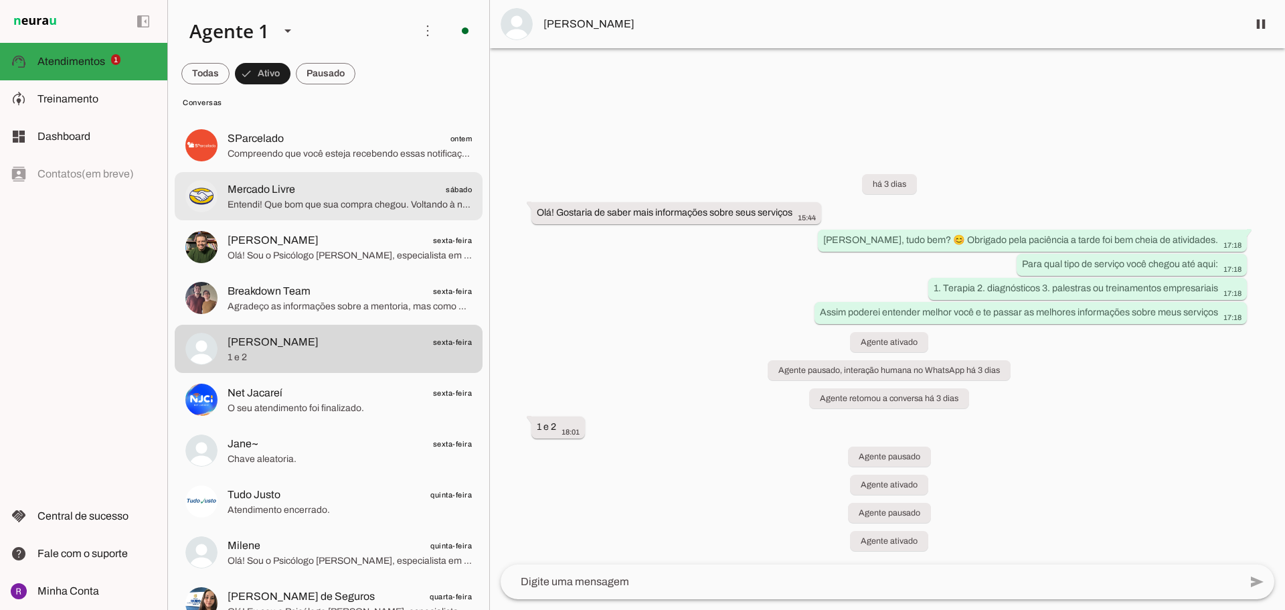
scroll to position [171, 0]
